Goal: Information Seeking & Learning: Check status

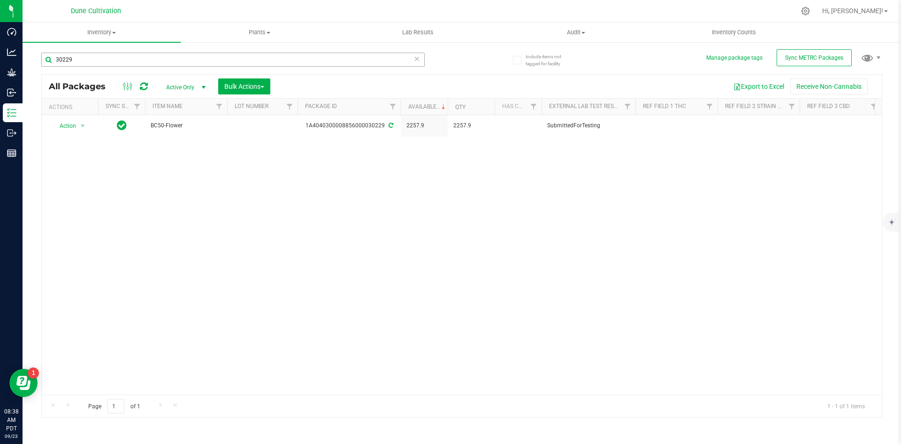
drag, startPoint x: 86, startPoint y: 57, endPoint x: 42, endPoint y: 55, distance: 44.1
click at [42, 55] on input "30229" at bounding box center [232, 60] width 383 height 14
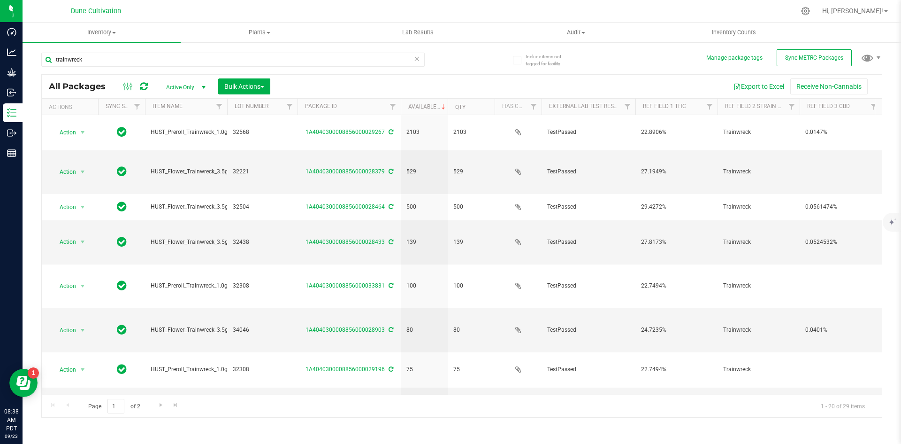
drag, startPoint x: 93, startPoint y: 54, endPoint x: 43, endPoint y: 48, distance: 50.7
click at [43, 48] on div "trainwreck" at bounding box center [251, 59] width 421 height 30
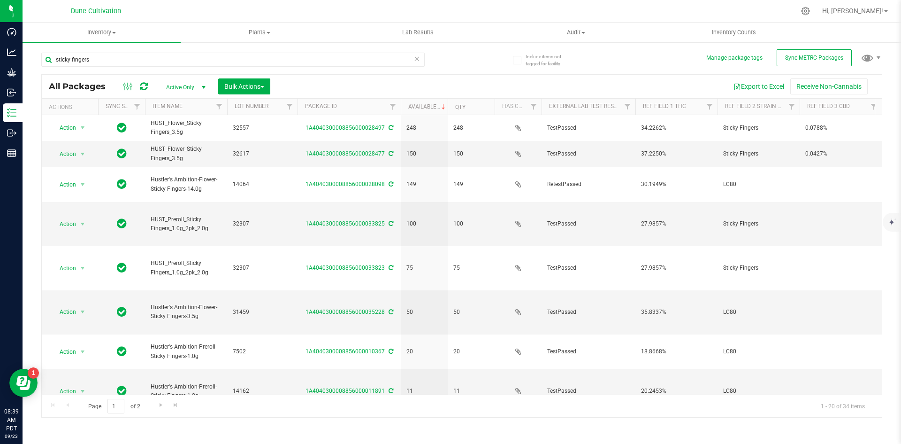
drag, startPoint x: 104, startPoint y: 61, endPoint x: 26, endPoint y: 44, distance: 79.6
click at [26, 44] on div "Include items not tagged for facility Manage package tags Sync METRC Packages s…" at bounding box center [462, 184] width 879 height 286
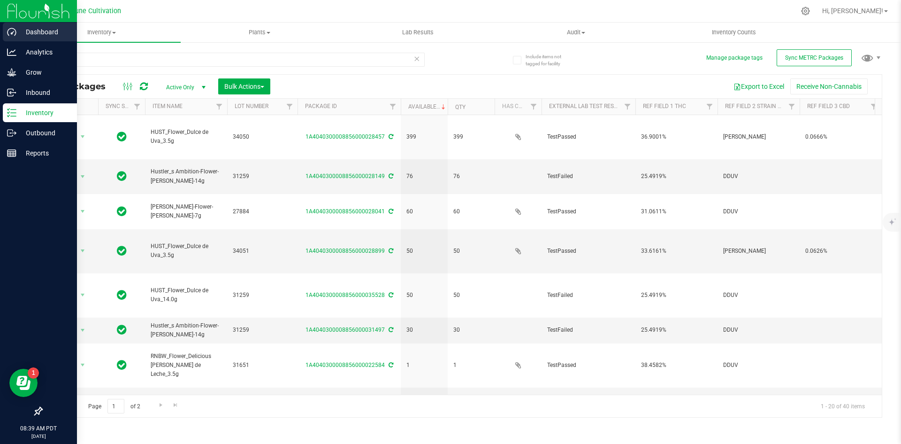
drag, startPoint x: 99, startPoint y: 61, endPoint x: 15, endPoint y: 41, distance: 86.4
click at [15, 41] on div "Dashboard Analytics Grow Inbound Inventory Outbound Reports 08:39 AM PDT 09/23/…" at bounding box center [450, 222] width 901 height 444
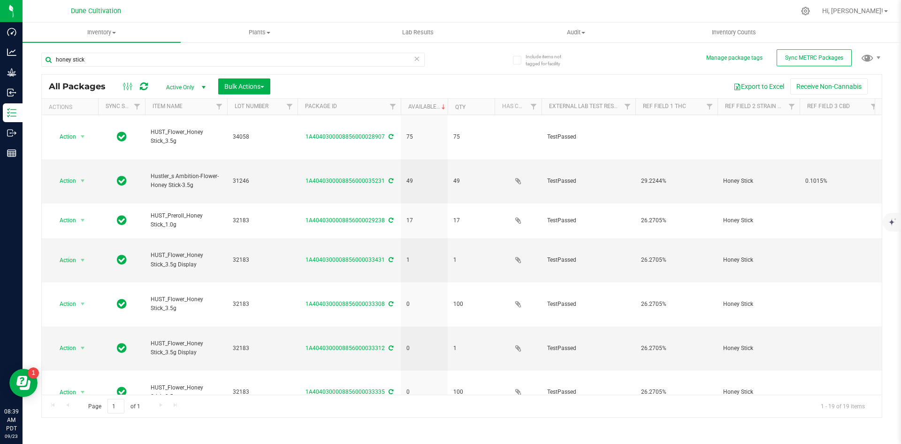
drag, startPoint x: 90, startPoint y: 62, endPoint x: 25, endPoint y: 46, distance: 66.7
click at [25, 46] on div "Include items not tagged for facility Manage package tags Sync METRC Packages h…" at bounding box center [462, 184] width 879 height 286
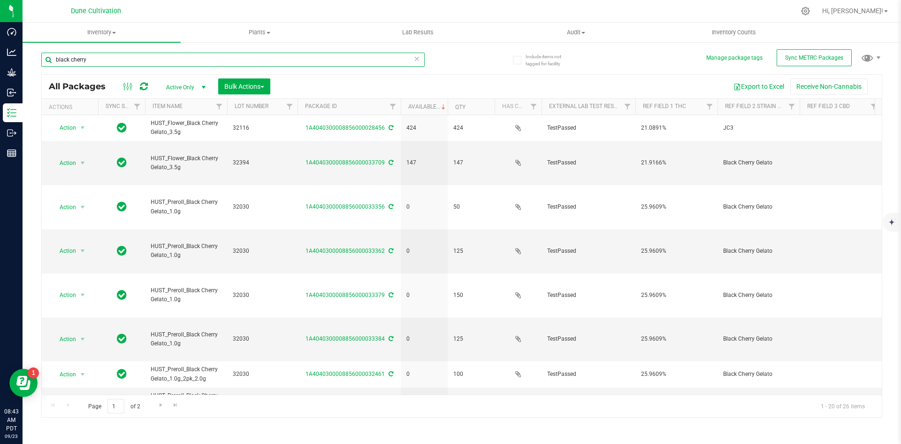
drag, startPoint x: 108, startPoint y: 55, endPoint x: 29, endPoint y: 45, distance: 80.4
click at [29, 45] on div "Include items not tagged for facility Manage package tags Sync METRC Packages b…" at bounding box center [462, 184] width 879 height 286
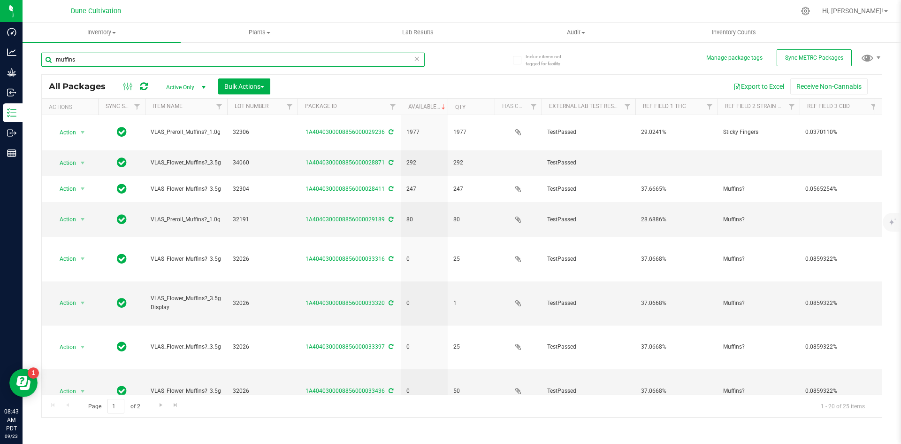
drag, startPoint x: 80, startPoint y: 60, endPoint x: 35, endPoint y: 55, distance: 45.3
click at [35, 55] on div "Include items not tagged for facility Manage package tags Sync METRC Packages m…" at bounding box center [462, 184] width 879 height 286
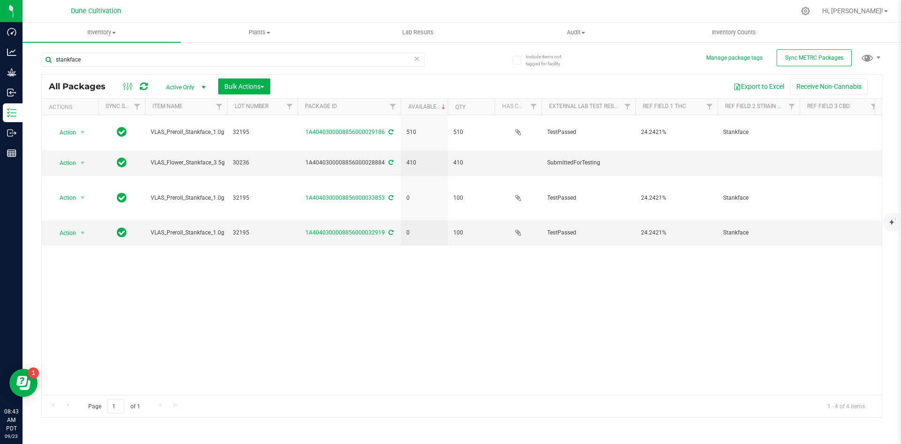
click at [101, 69] on div "stankface" at bounding box center [232, 64] width 383 height 22
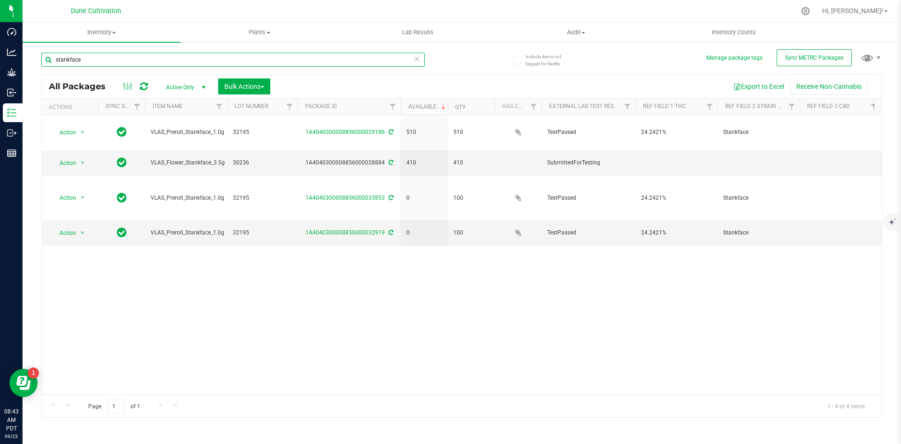
drag, startPoint x: 89, startPoint y: 62, endPoint x: 37, endPoint y: 55, distance: 52.6
click at [37, 55] on div "Include items not tagged for facility Manage package tags Sync METRC Packages s…" at bounding box center [462, 184] width 879 height 286
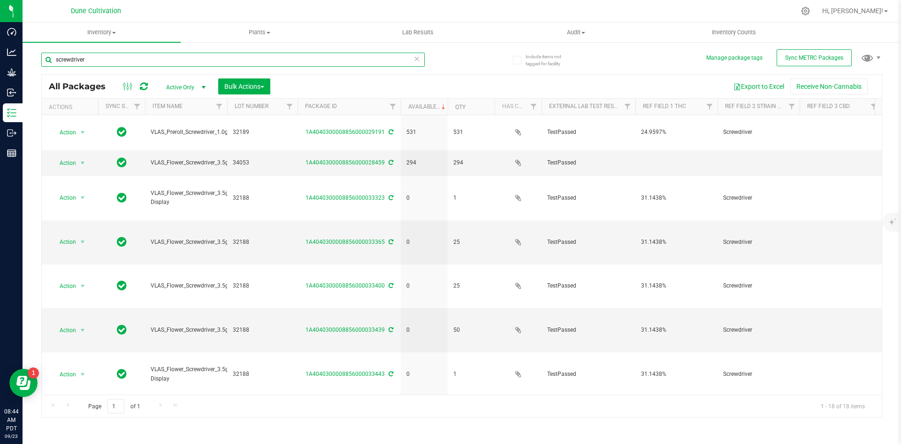
type input "screwdriver"
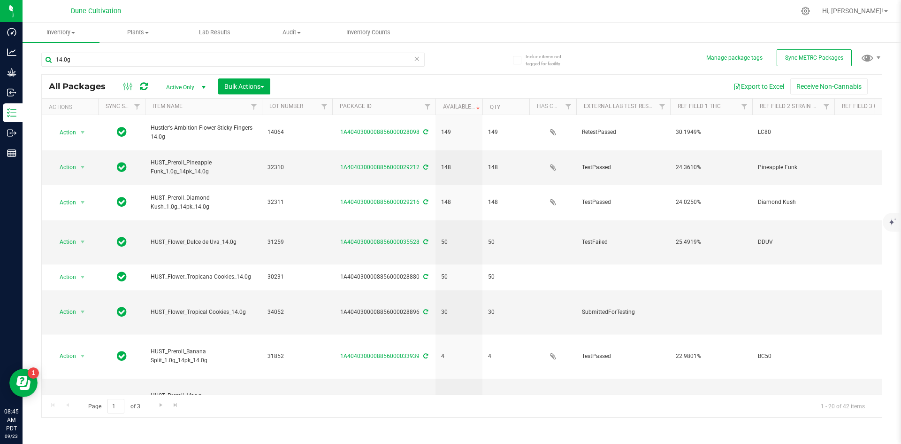
drag, startPoint x: 92, startPoint y: 61, endPoint x: 24, endPoint y: 50, distance: 69.0
click at [24, 50] on div "Include items not tagged for facility Manage package tags Sync METRC Packages 1…" at bounding box center [462, 184] width 879 height 286
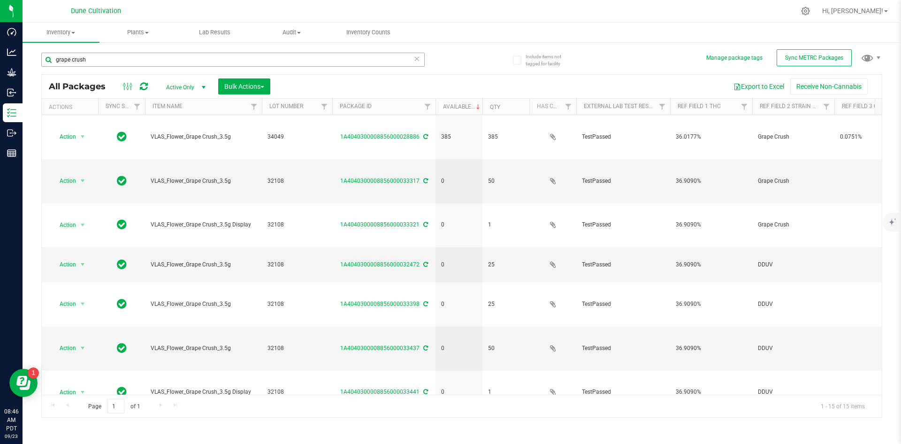
drag, startPoint x: 91, startPoint y: 59, endPoint x: 50, endPoint y: 58, distance: 41.3
click at [50, 58] on input "grape crush" at bounding box center [232, 60] width 383 height 14
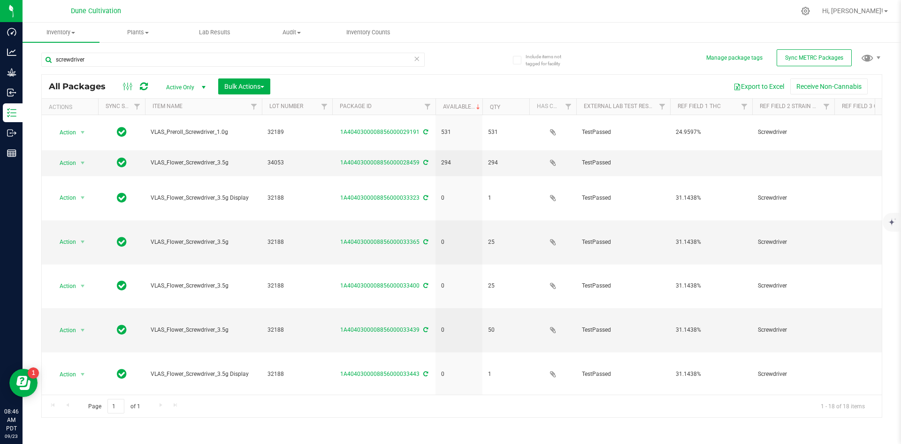
type input "screwdriver"
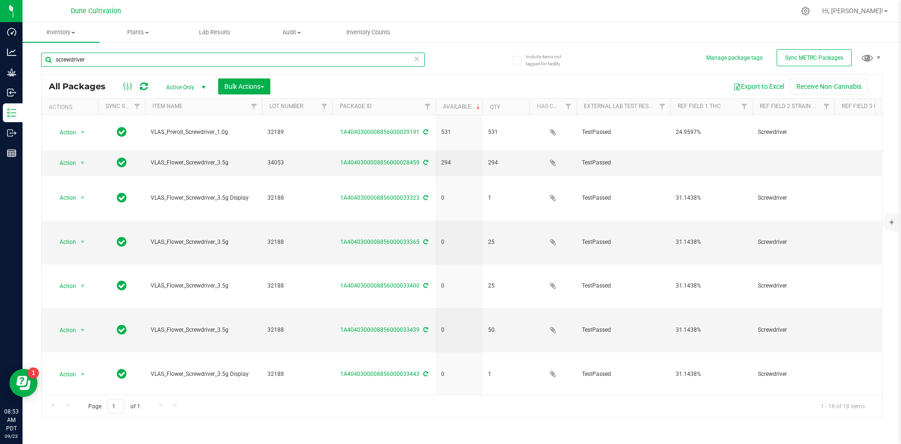
click at [421, 60] on input "screwdriver" at bounding box center [232, 60] width 383 height 14
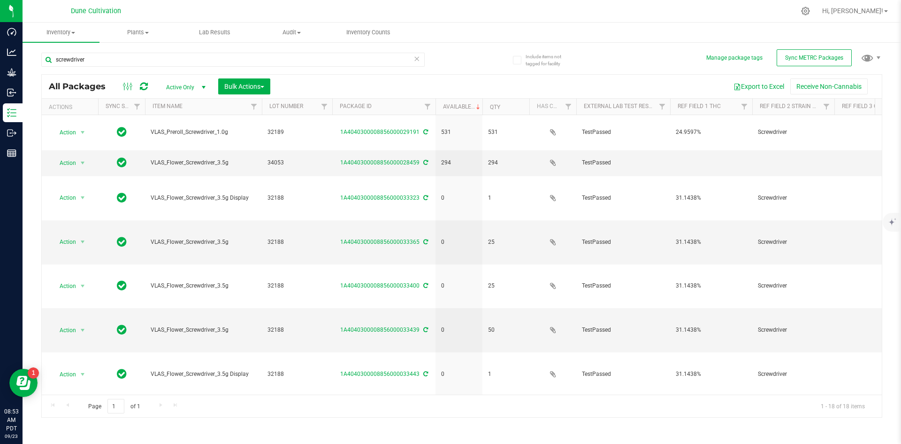
click at [419, 59] on icon at bounding box center [417, 58] width 7 height 11
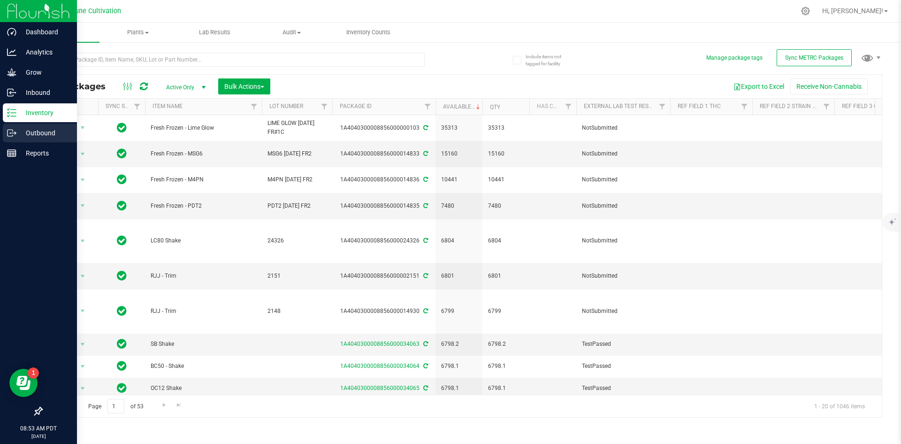
click at [14, 131] on icon at bounding box center [11, 132] width 9 height 9
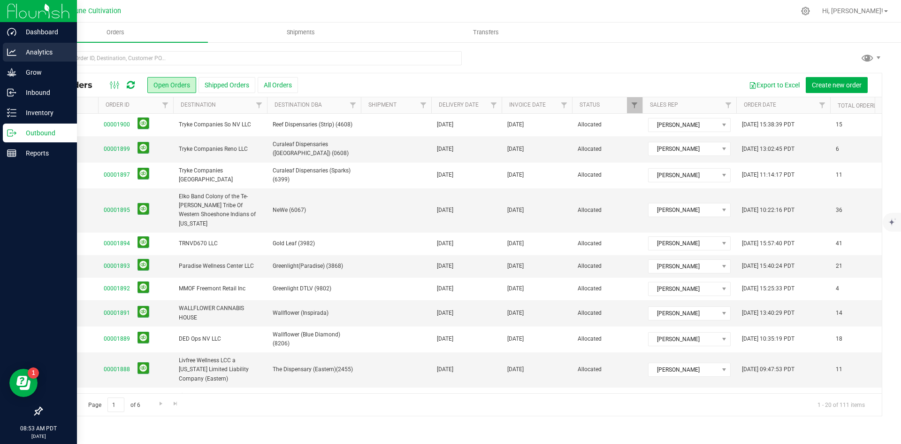
click at [27, 54] on p "Analytics" at bounding box center [44, 51] width 56 height 11
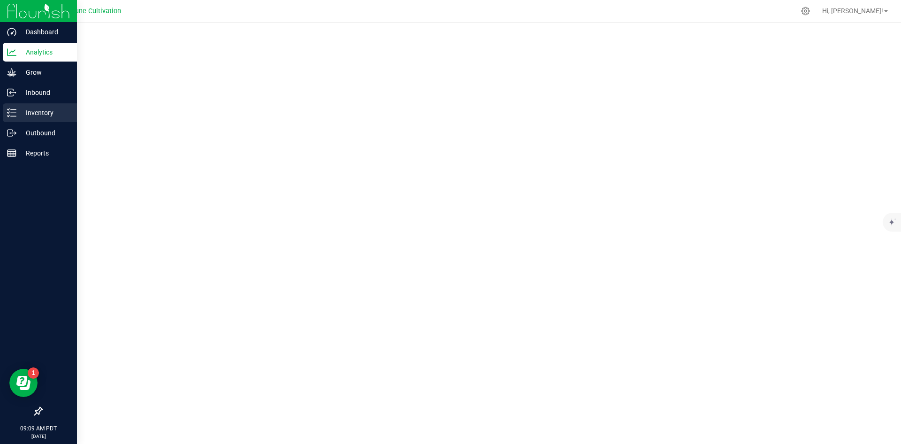
click at [13, 113] on line at bounding box center [13, 113] width 5 height 0
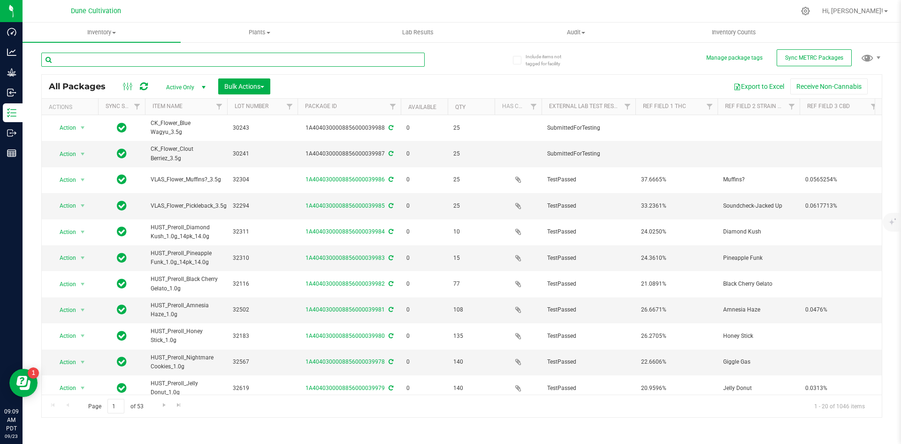
click at [152, 55] on input "text" at bounding box center [232, 60] width 383 height 14
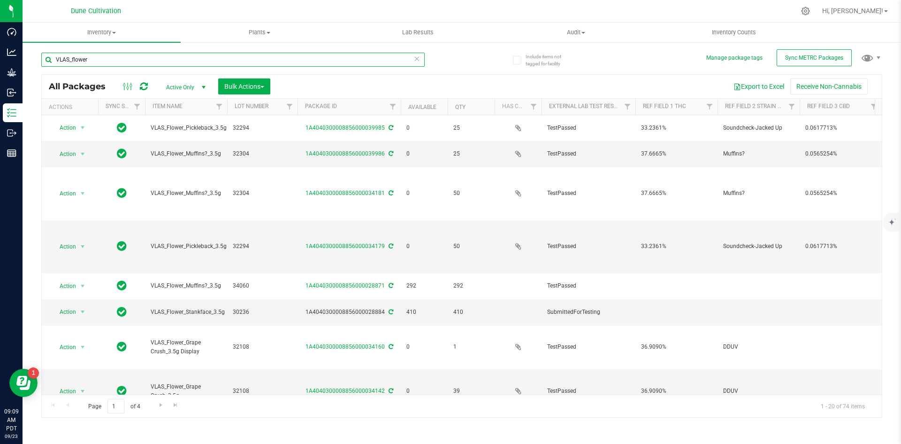
type input "VLAS_flower"
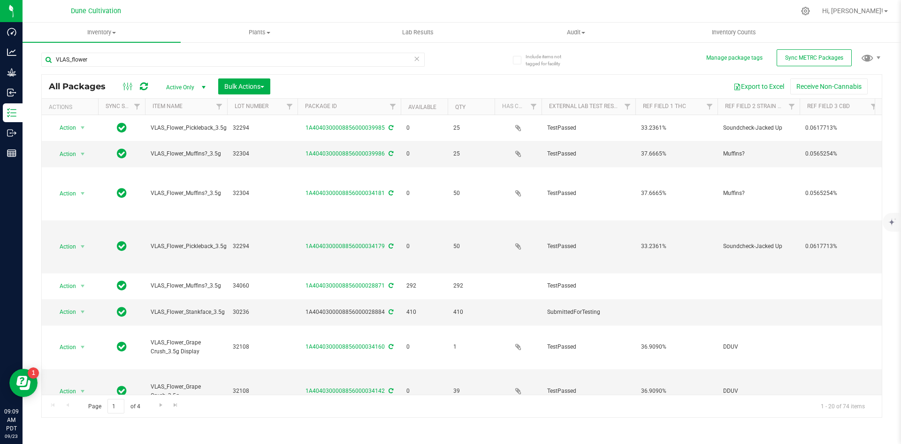
click at [417, 103] on th "Available" at bounding box center [424, 107] width 47 height 16
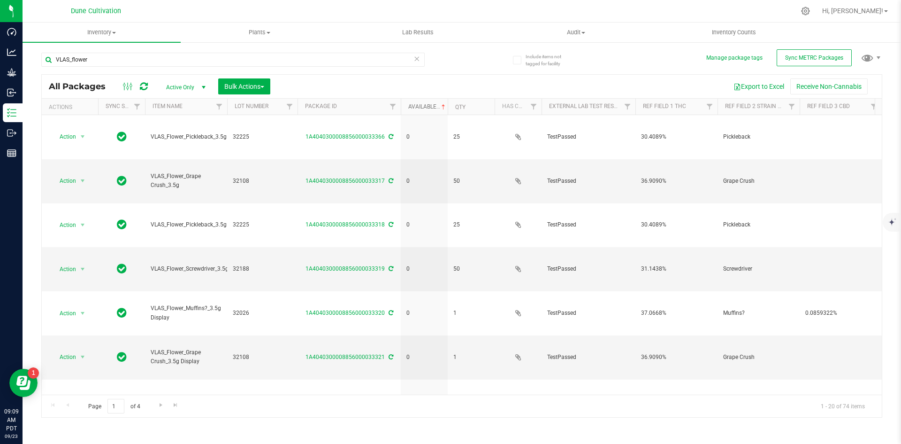
click at [417, 104] on link "Available" at bounding box center [427, 106] width 39 height 7
